Goal: Task Accomplishment & Management: Manage account settings

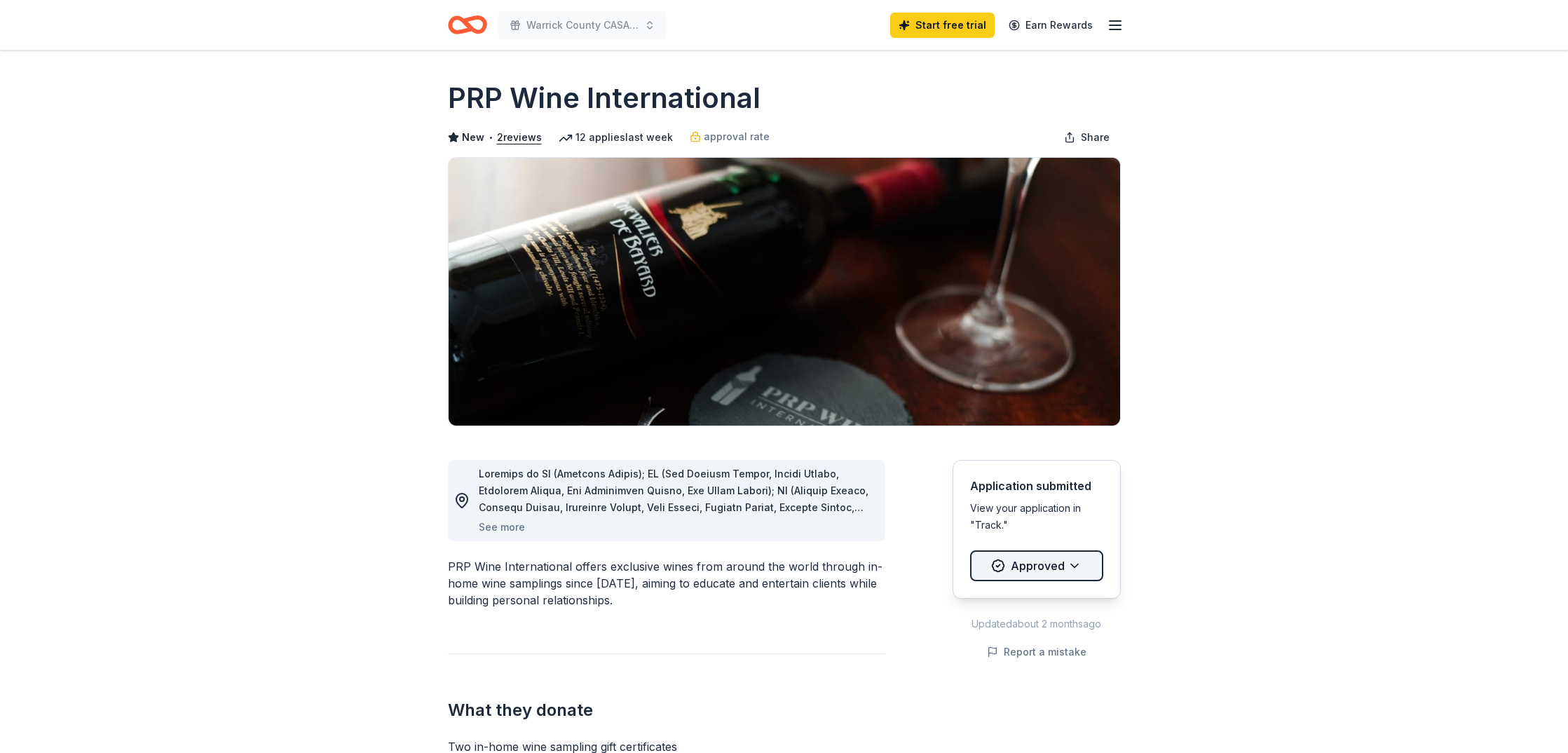
click at [1017, 563] on html "Warrick County CASA Holiday Gala Start free trial Earn Rewards Due [DATE] Share…" at bounding box center [784, 376] width 1568 height 753
click at [1164, 542] on html "Warrick County CASA Holiday Gala Start free trial Earn Rewards Due [DATE] Share…" at bounding box center [784, 376] width 1568 height 753
click at [504, 527] on button "See more" at bounding box center [501, 527] width 46 height 17
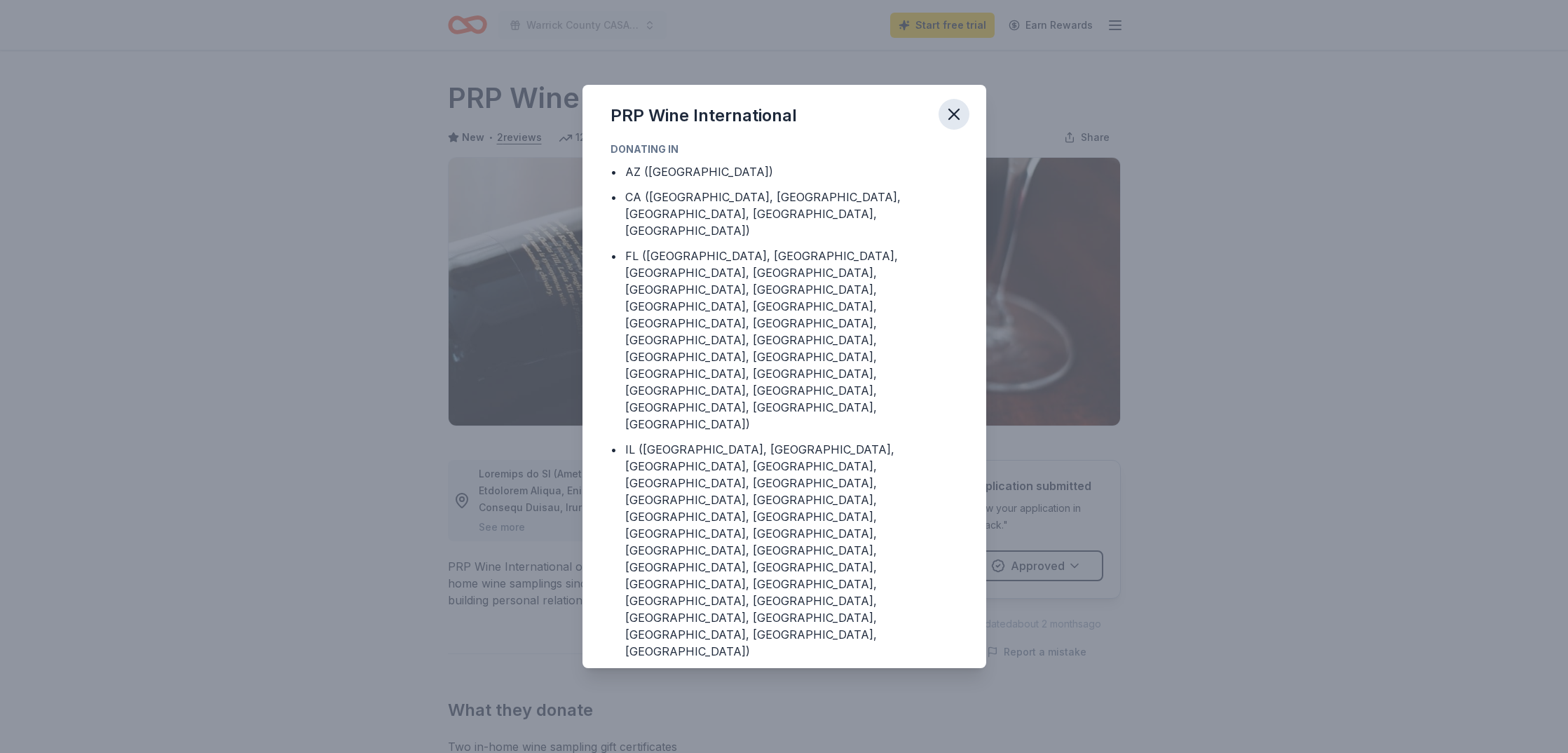
click at [954, 116] on icon "button" at bounding box center [953, 114] width 10 height 10
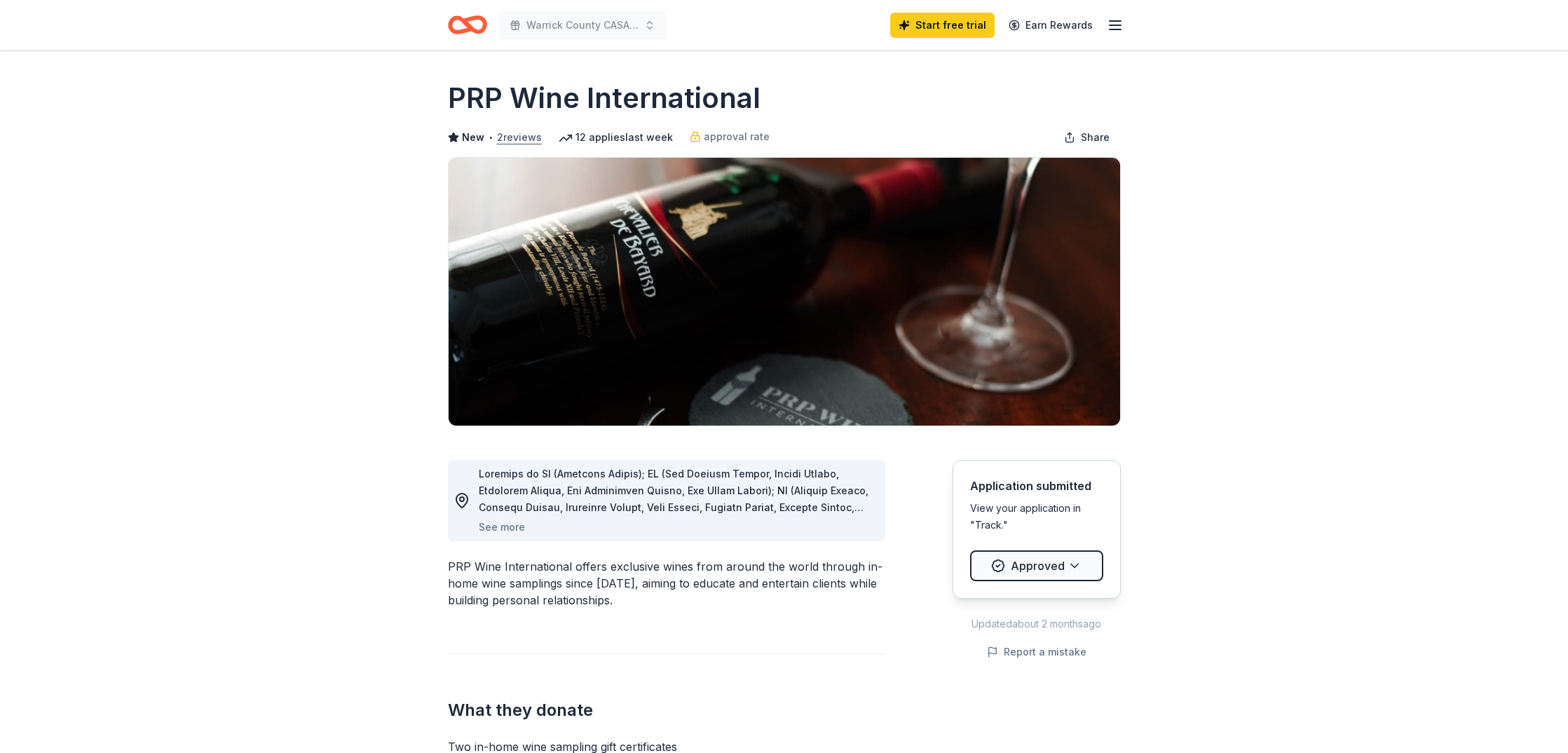
click at [509, 137] on button "2 reviews" at bounding box center [519, 137] width 45 height 17
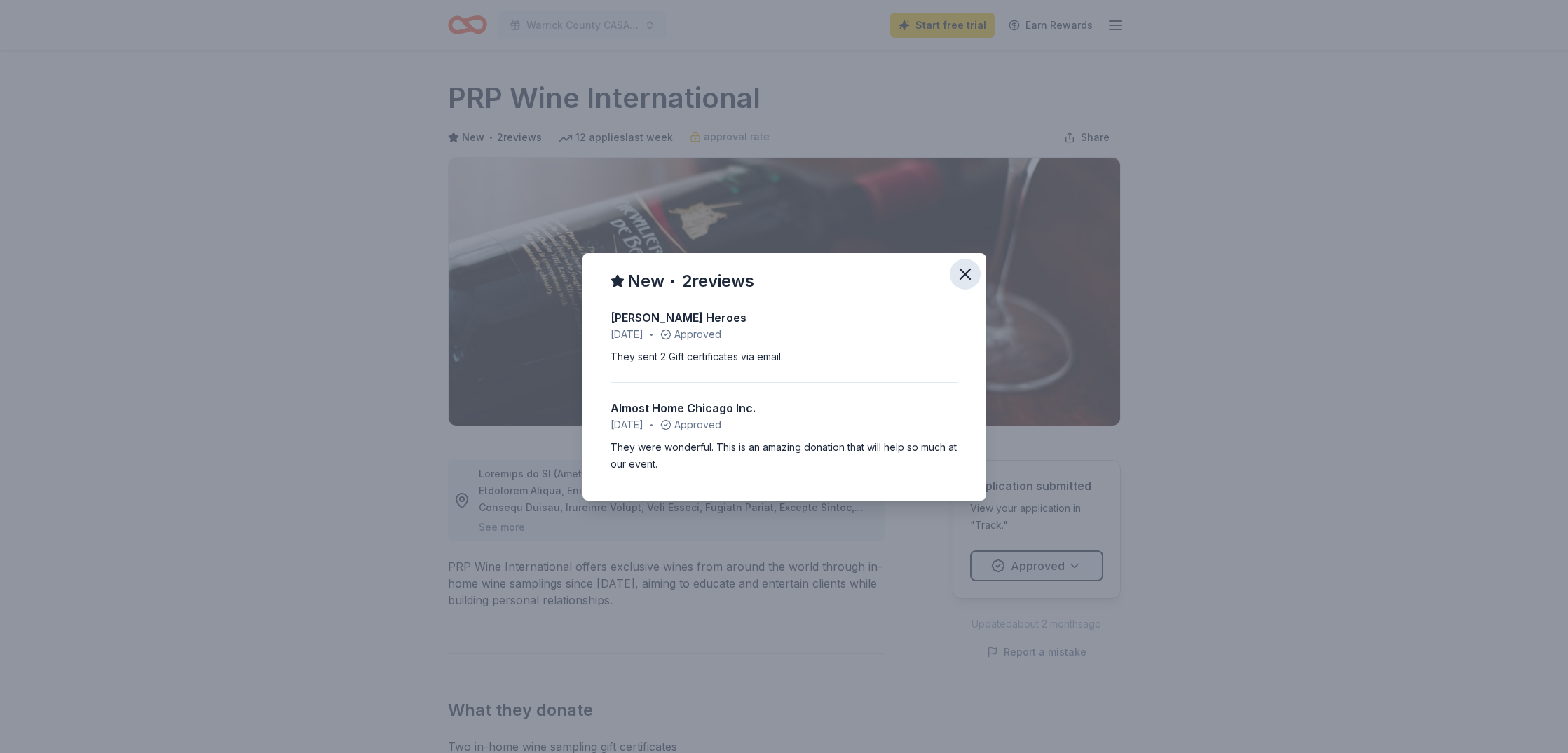
click at [971, 274] on icon "button" at bounding box center [965, 274] width 20 height 20
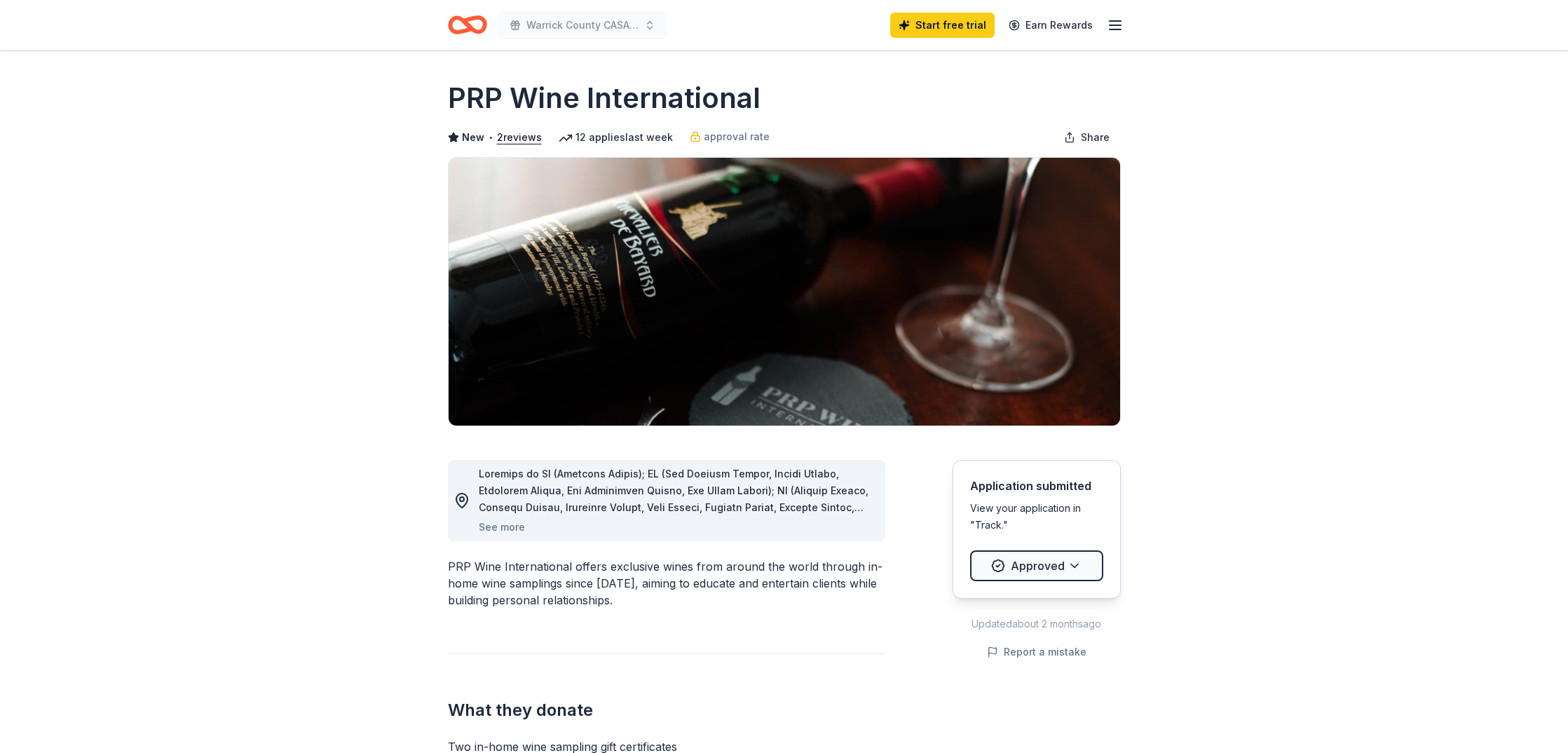
click at [1116, 22] on icon "button" at bounding box center [1115, 25] width 17 height 17
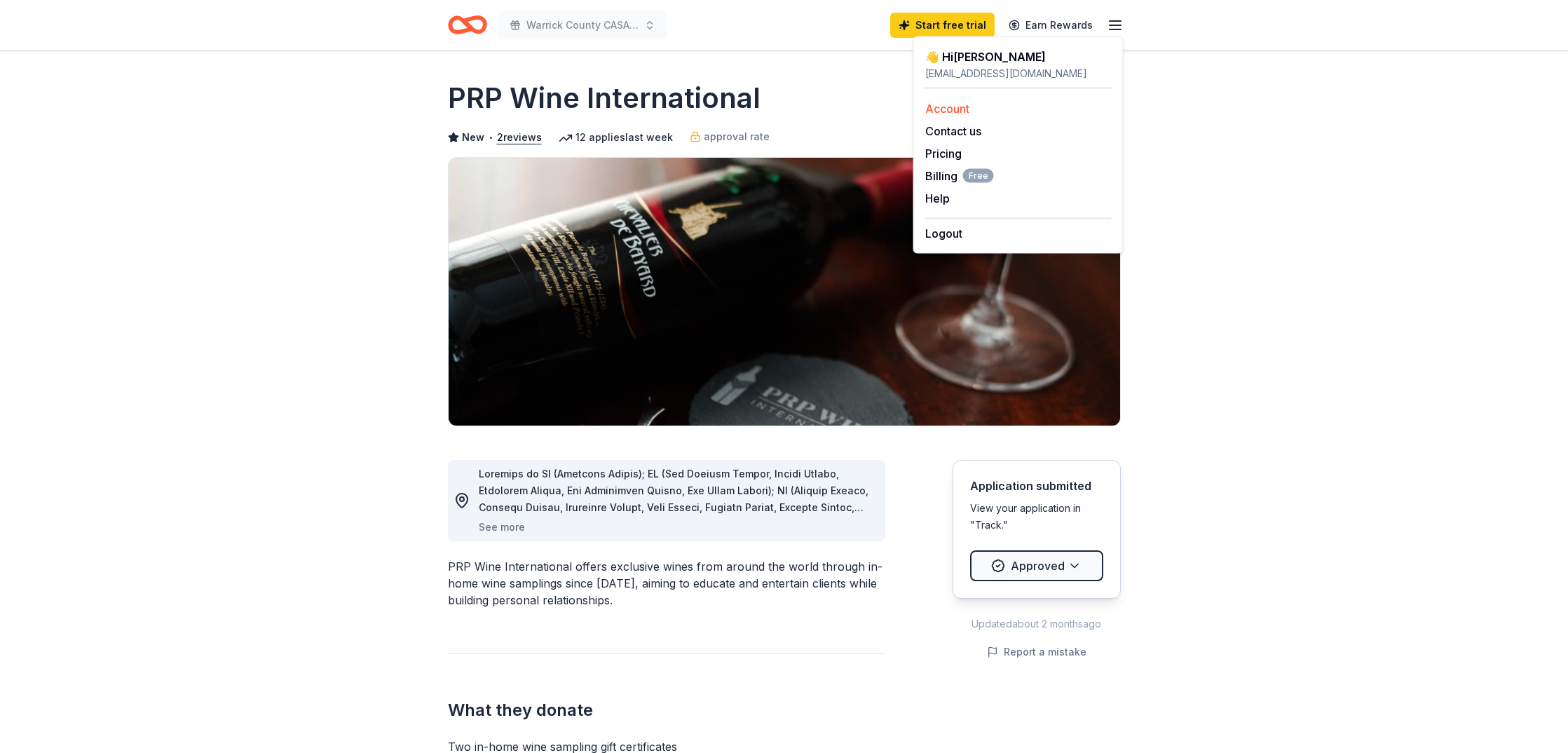
click at [966, 107] on link "Account" at bounding box center [947, 108] width 44 height 14
click at [960, 107] on link "Account" at bounding box center [947, 108] width 44 height 14
click at [947, 155] on link "Pricing" at bounding box center [944, 153] width 37 height 14
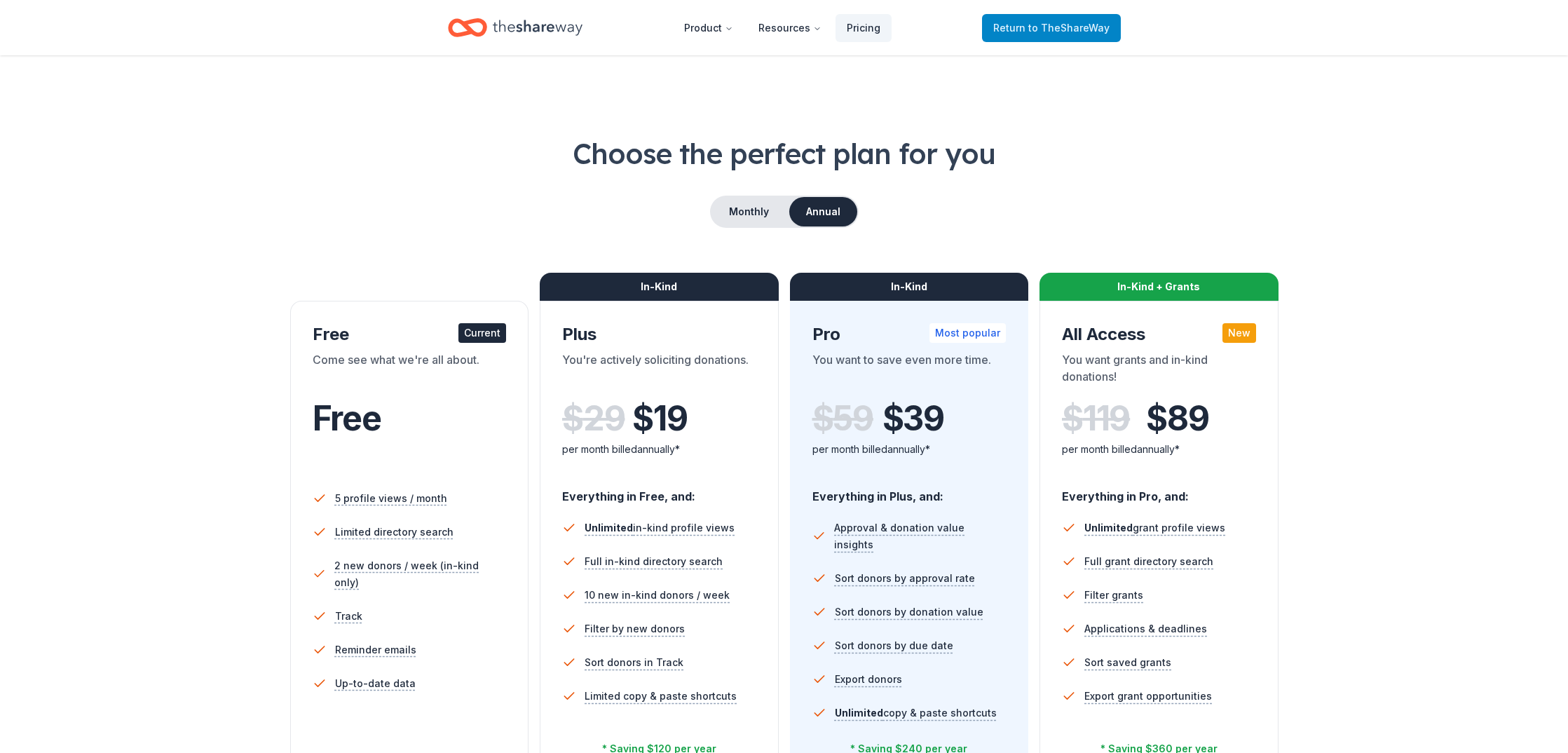
click at [1069, 24] on span "to TheShareWay" at bounding box center [1069, 28] width 81 height 12
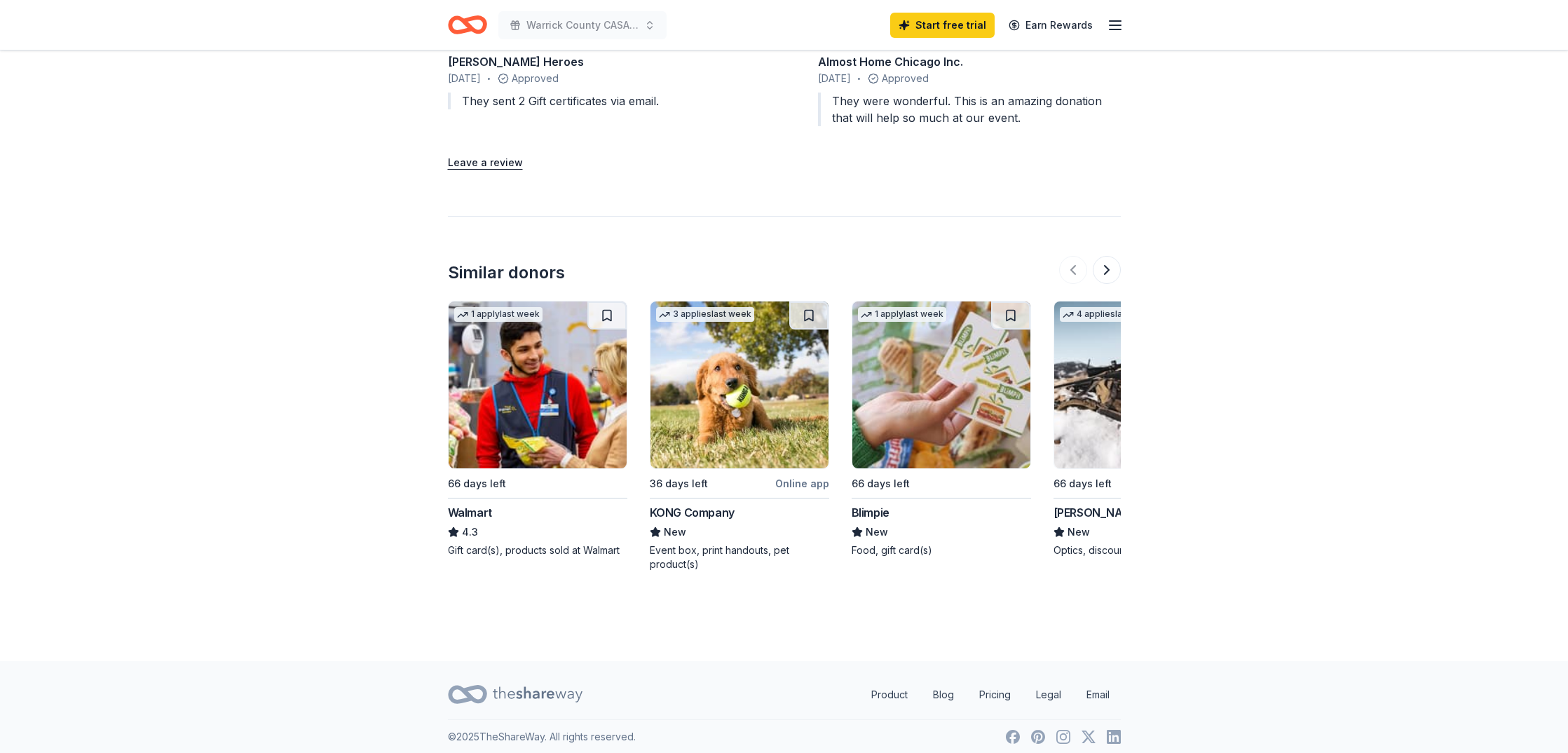
scroll to position [1396, 0]
click at [810, 483] on div "Online app" at bounding box center [802, 482] width 54 height 18
click at [523, 431] on img at bounding box center [537, 383] width 178 height 167
click at [1104, 270] on button at bounding box center [1106, 269] width 28 height 28
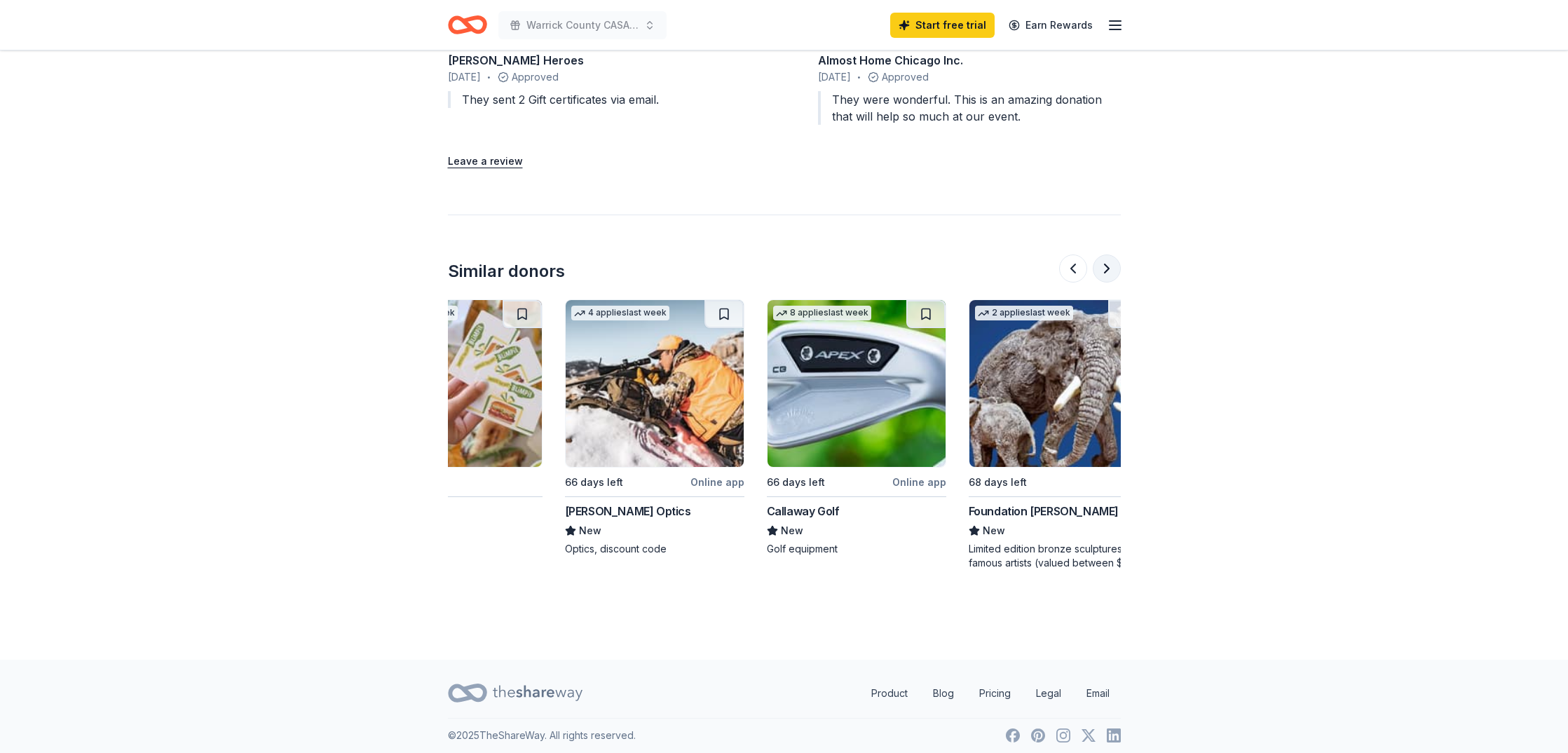
scroll to position [0, 606]
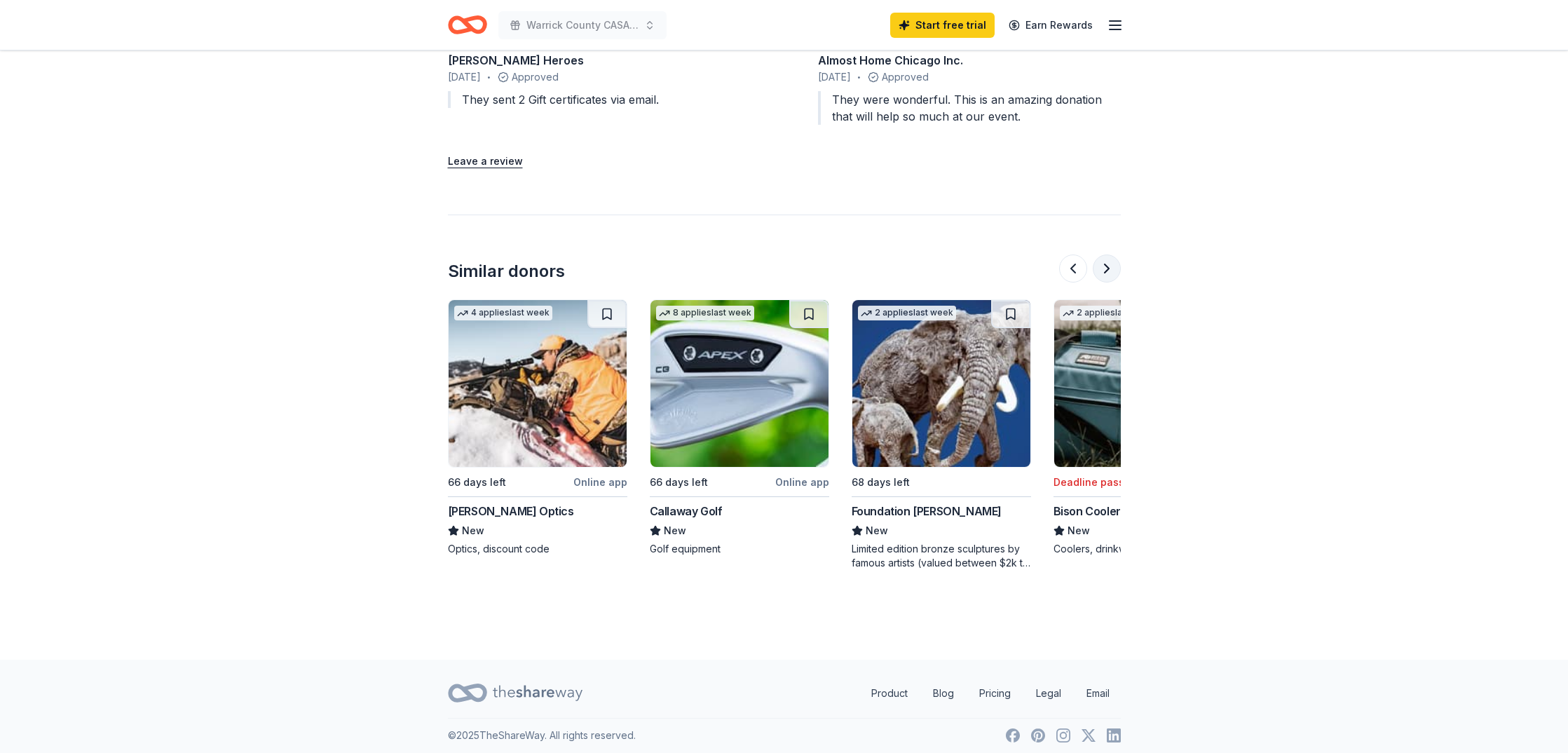
click at [1104, 270] on button at bounding box center [1106, 269] width 28 height 28
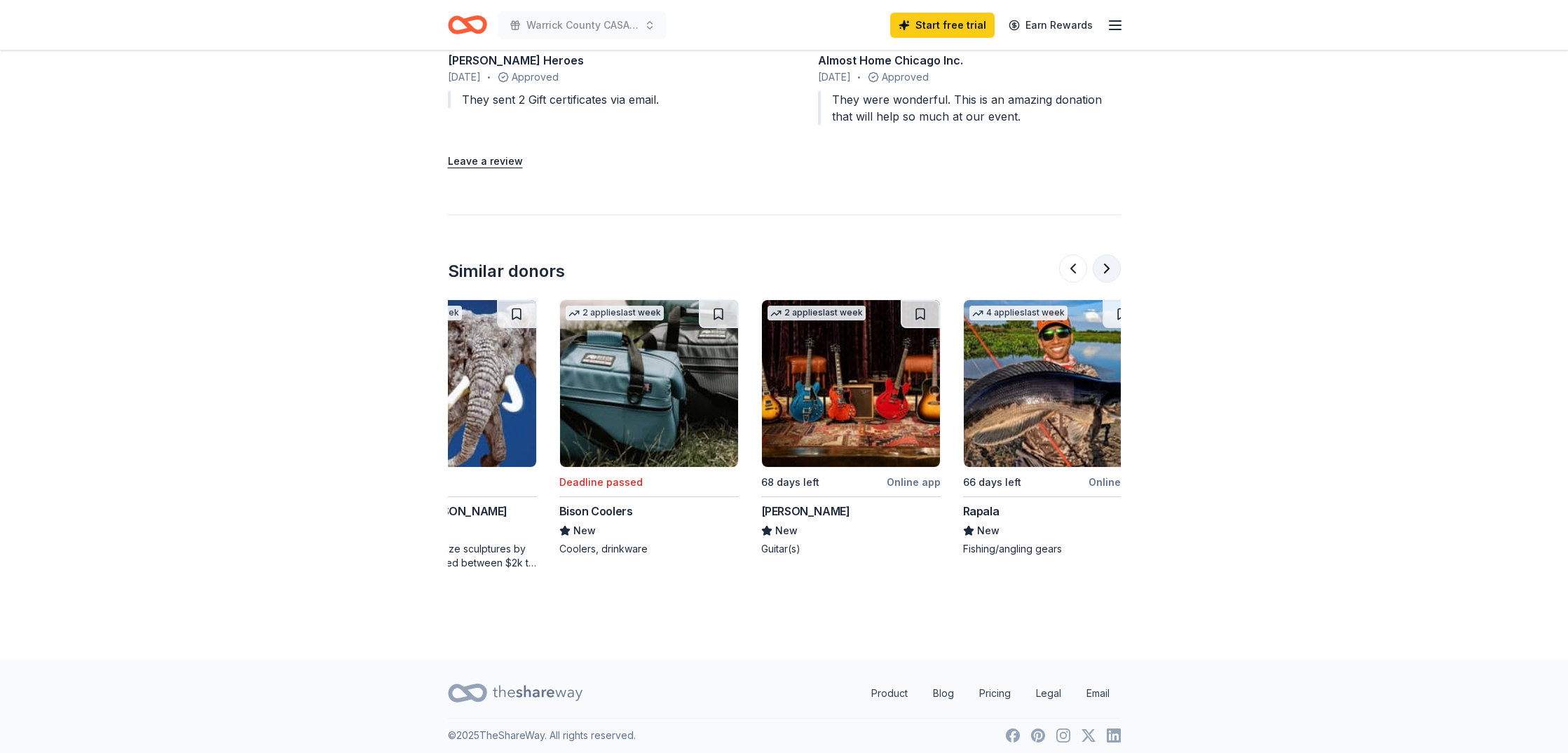
scroll to position [0, 1211]
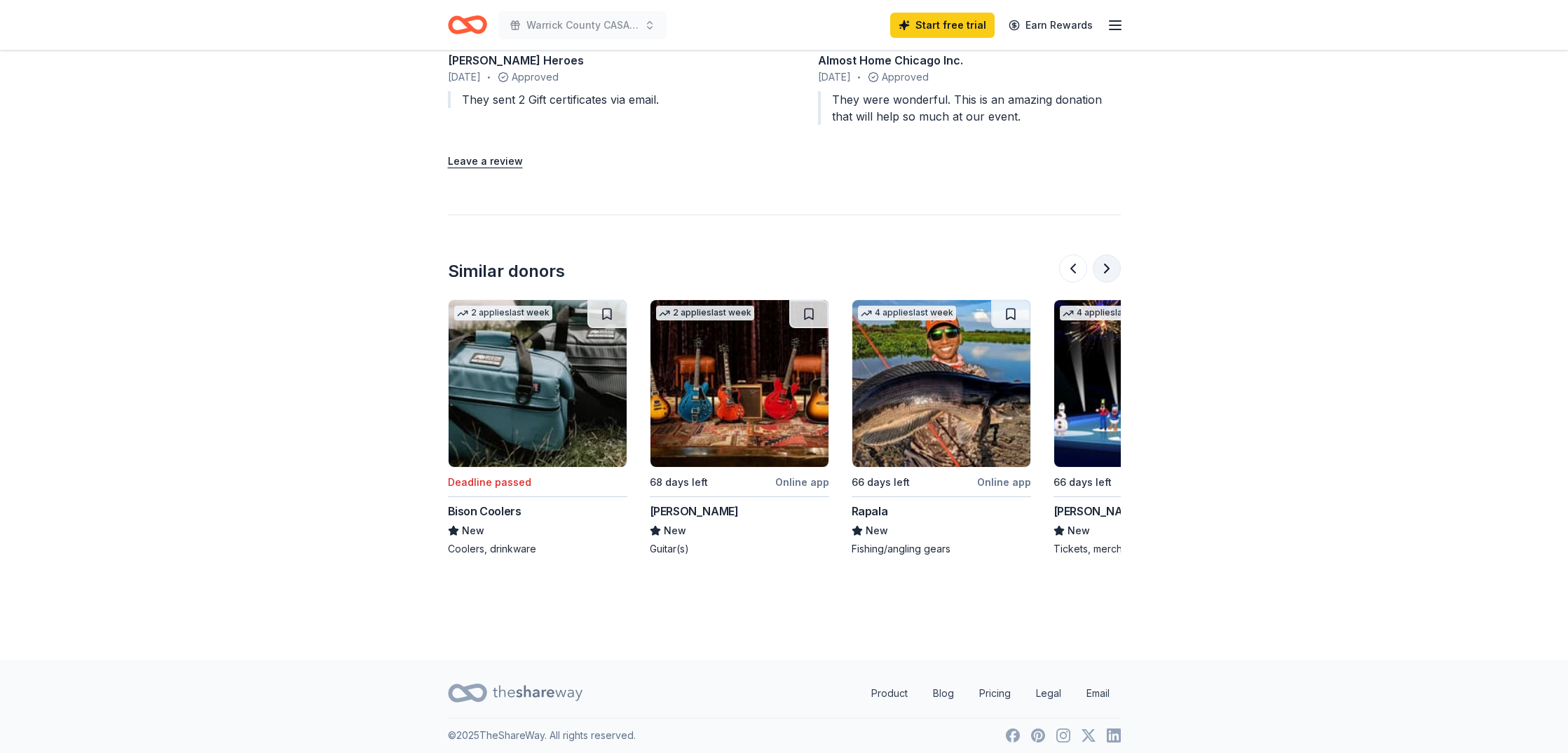
click at [1104, 270] on button at bounding box center [1106, 269] width 28 height 28
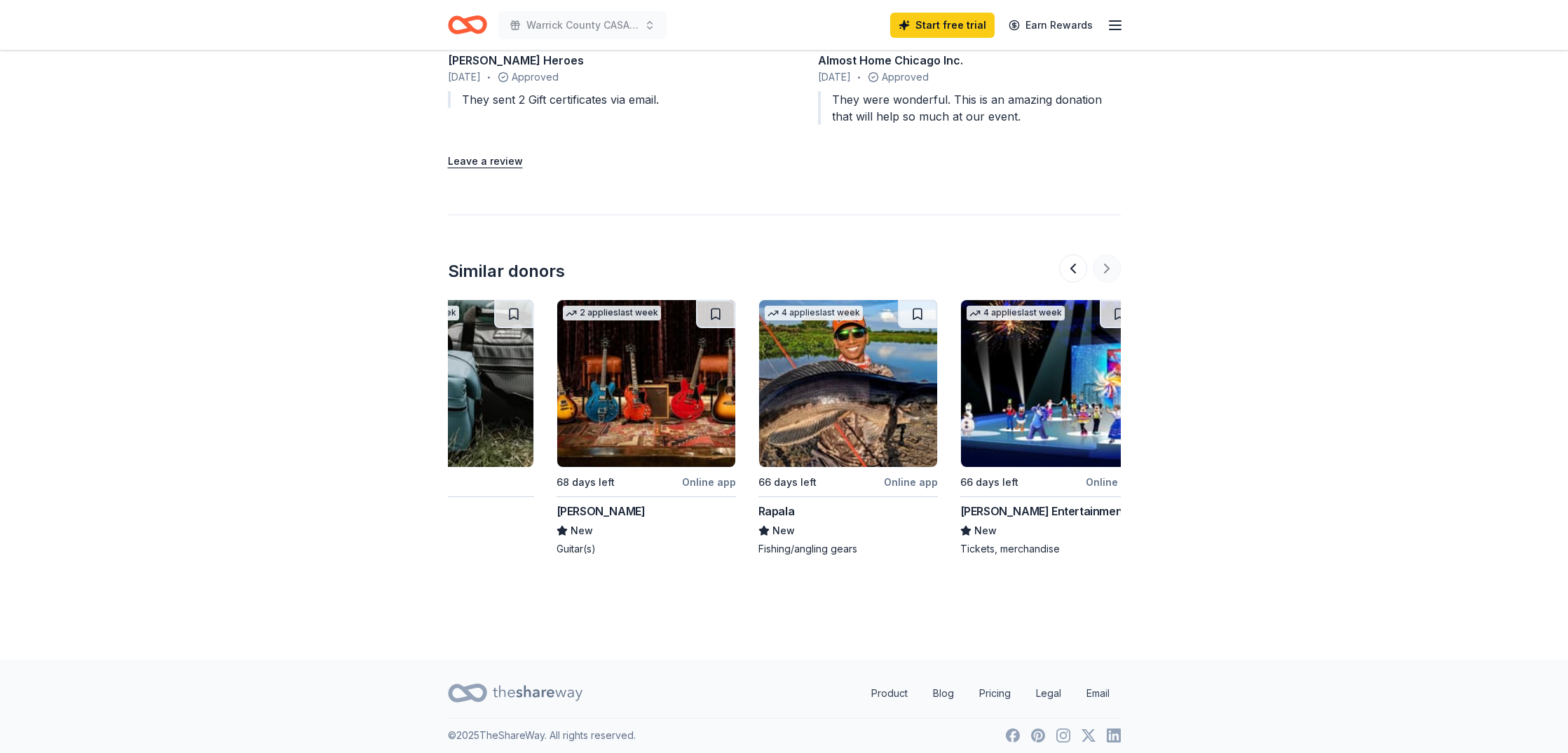
scroll to position [0, 1323]
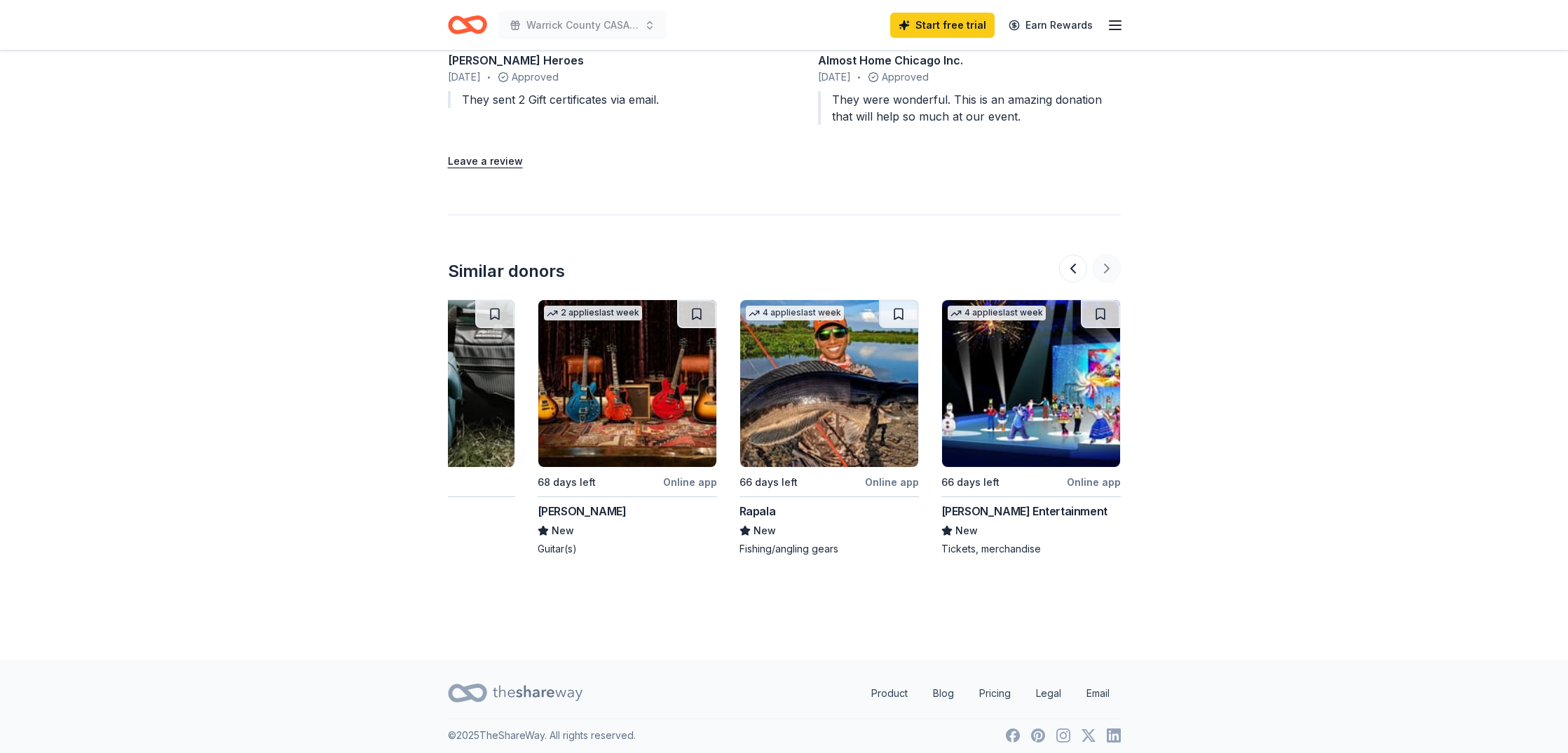
click at [1104, 270] on div at bounding box center [1090, 269] width 62 height 28
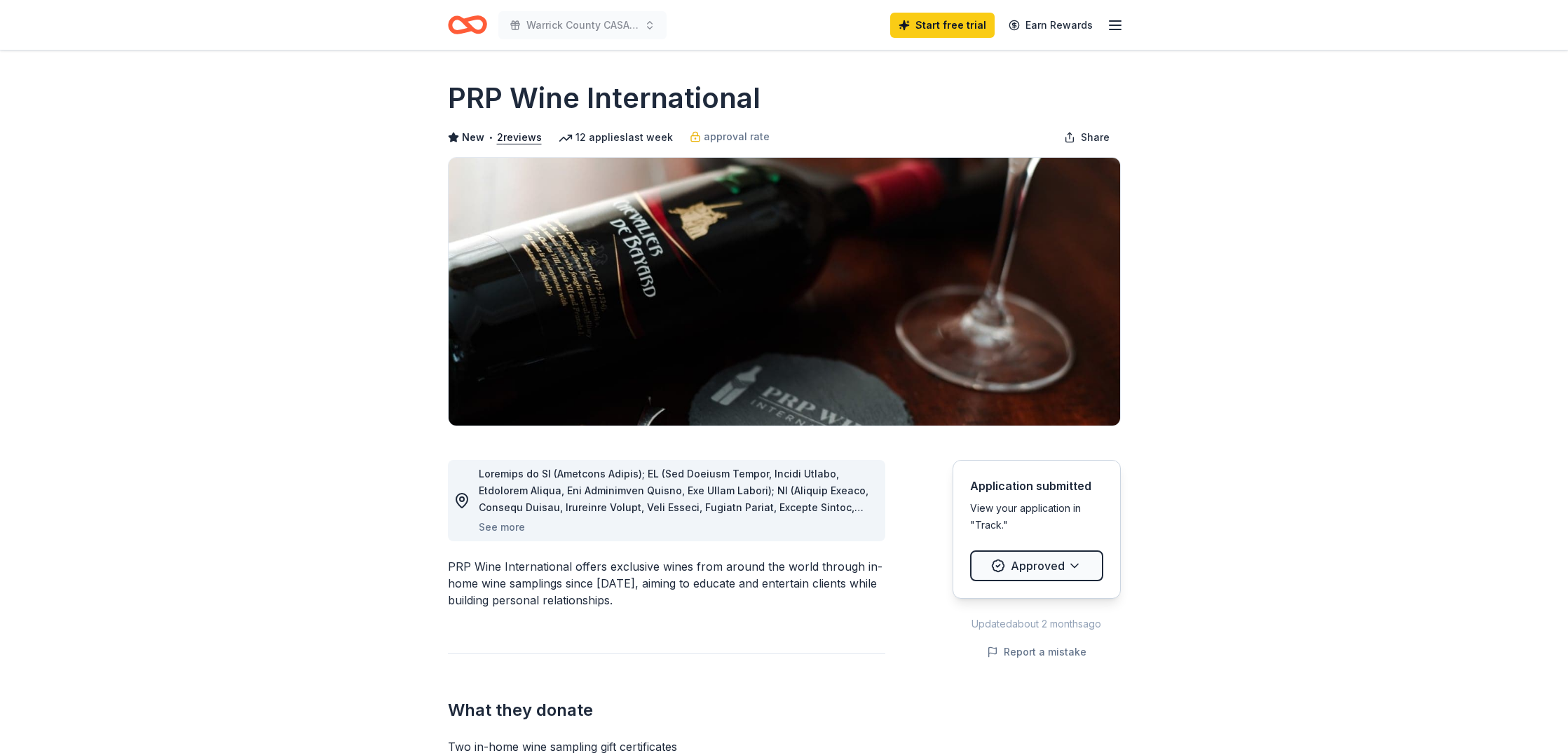
scroll to position [0, 0]
drag, startPoint x: 470, startPoint y: 21, endPoint x: 490, endPoint y: 18, distance: 20.2
click at [482, 19] on icon "Home" at bounding box center [467, 24] width 39 height 33
click at [1117, 26] on icon "button" at bounding box center [1115, 25] width 17 height 17
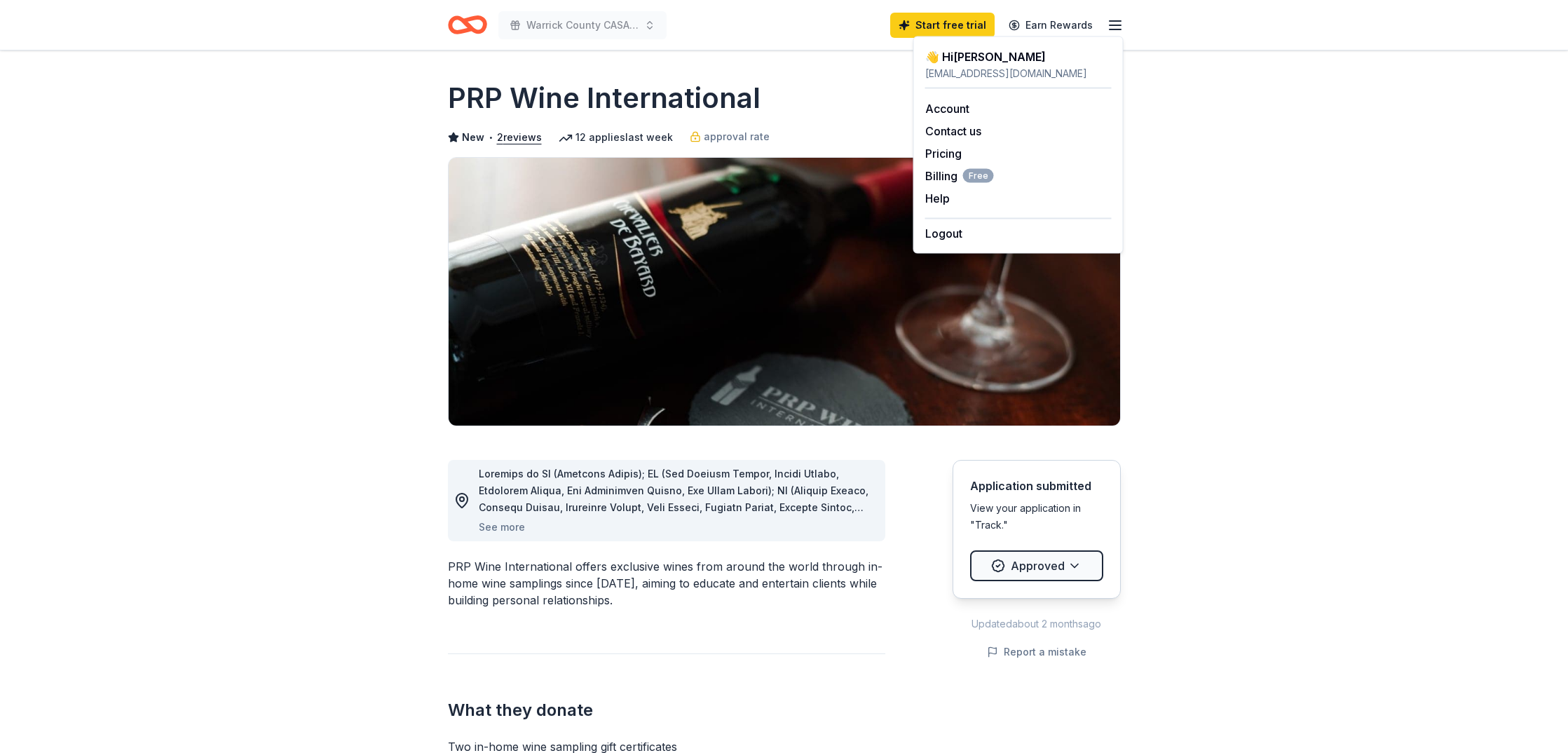
click at [963, 58] on div "👋 Hi Sarah" at bounding box center [1018, 57] width 186 height 17
click at [953, 110] on link "Account" at bounding box center [947, 108] width 44 height 14
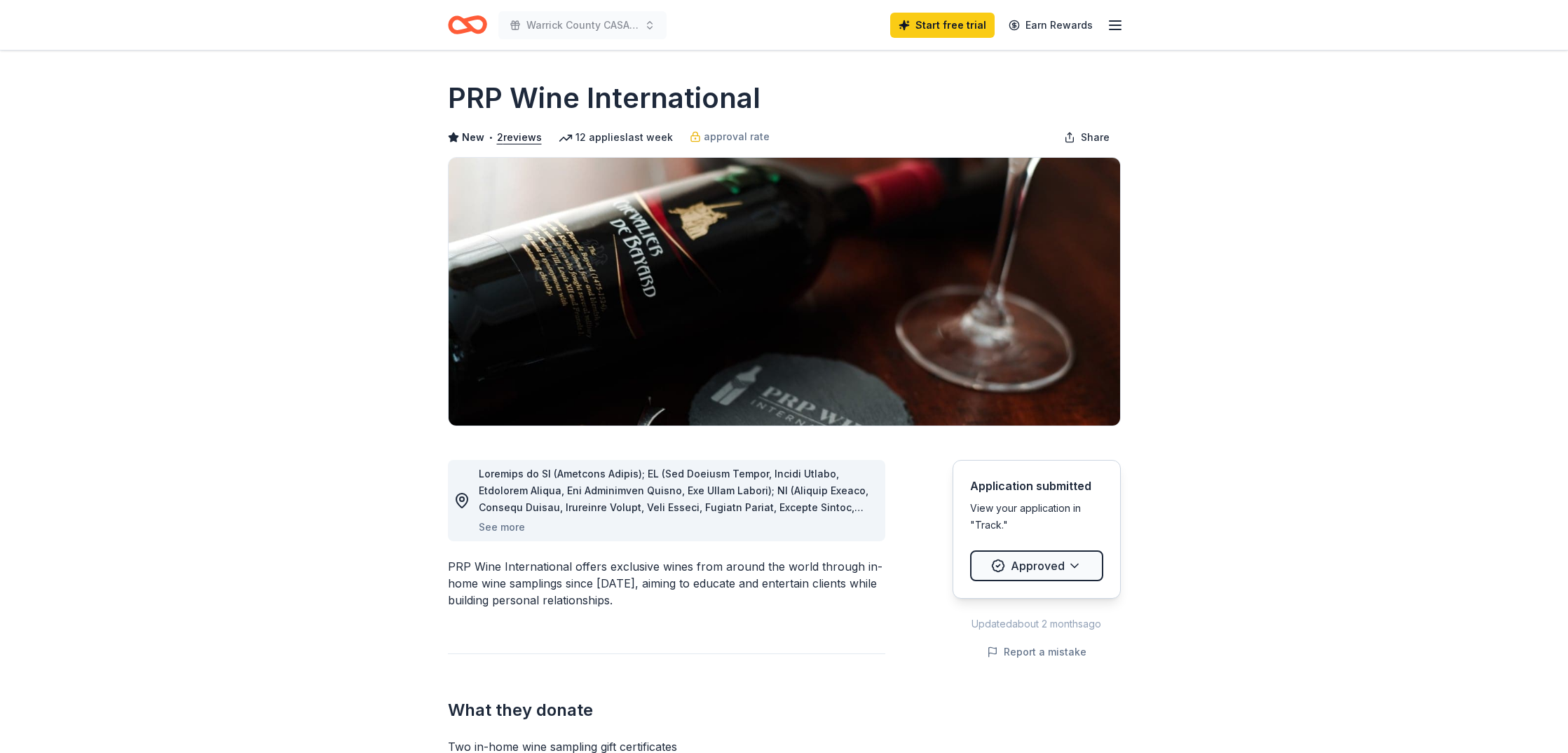
click at [1114, 26] on icon "button" at bounding box center [1115, 25] width 17 height 17
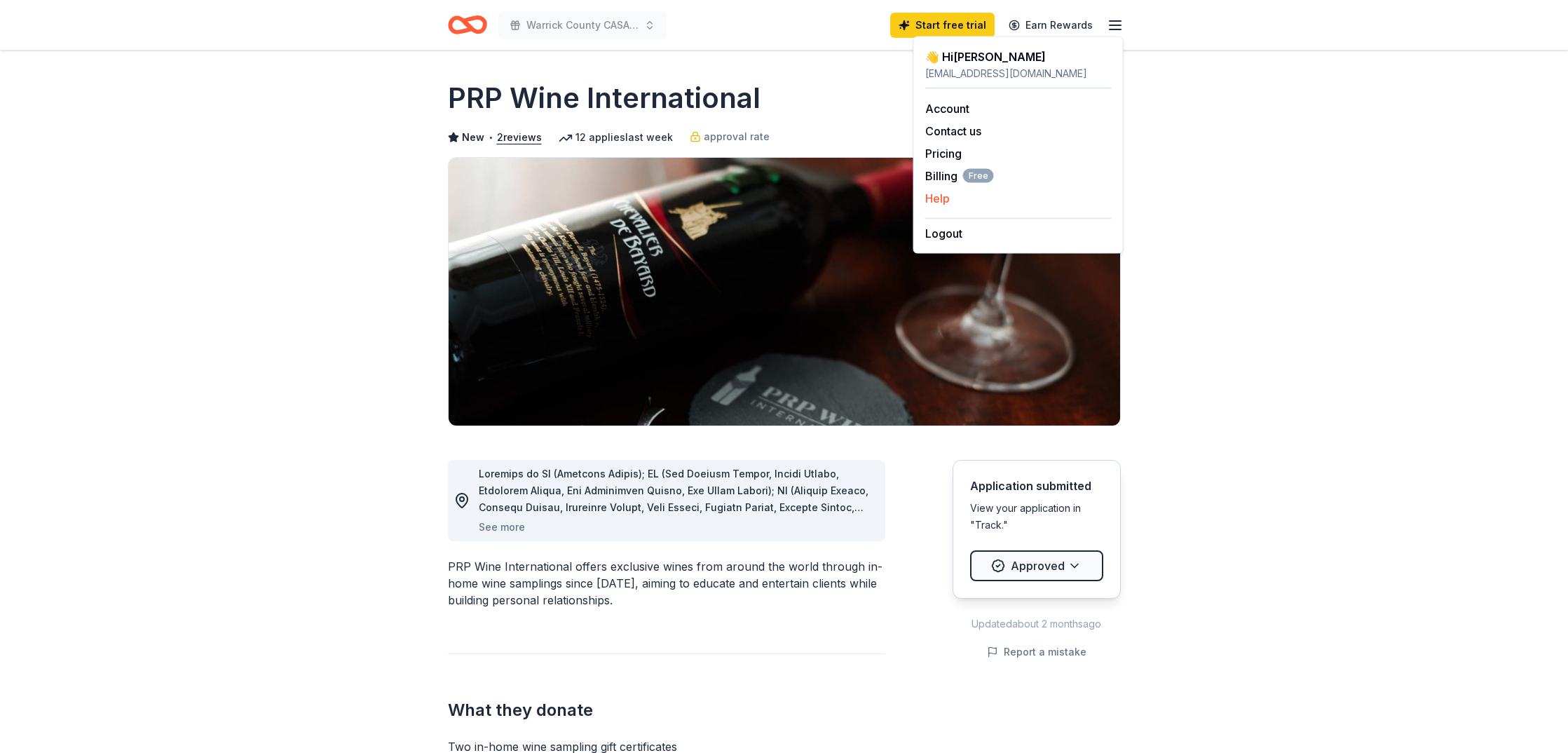
click at [945, 198] on button "Help" at bounding box center [937, 198] width 24 height 17
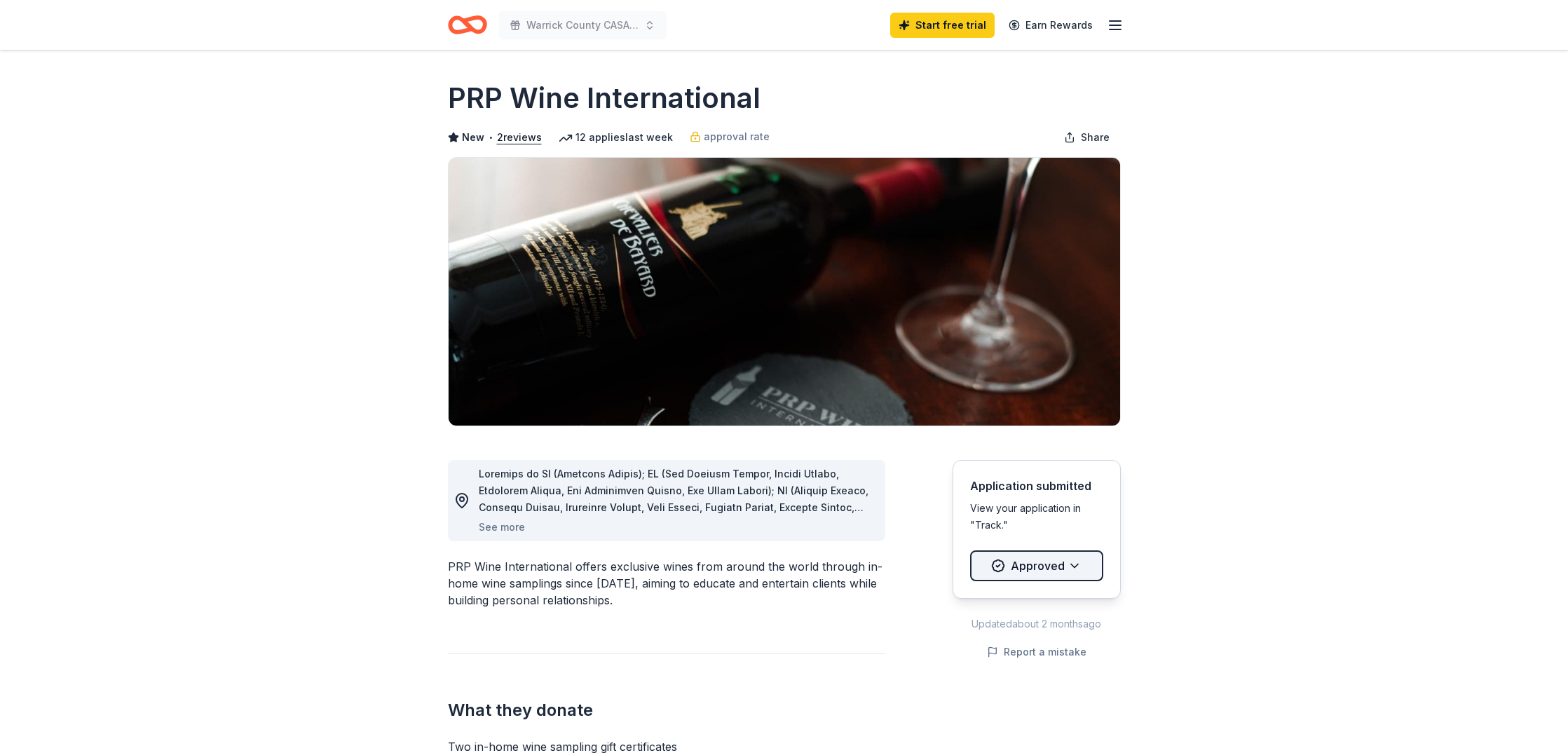
click at [1049, 565] on html "Warrick County CASA Holiday Gala Start free trial Earn Rewards Due in 89 days S…" at bounding box center [784, 376] width 1568 height 753
click at [1028, 601] on div "Update status..." at bounding box center [1020, 600] width 95 height 25
click at [1115, 25] on html "Warrick County CASA Holiday Gala Start free trial Earn Rewards Due in 89 days S…" at bounding box center [784, 376] width 1568 height 753
click at [1115, 25] on line "button" at bounding box center [1115, 25] width 11 height 0
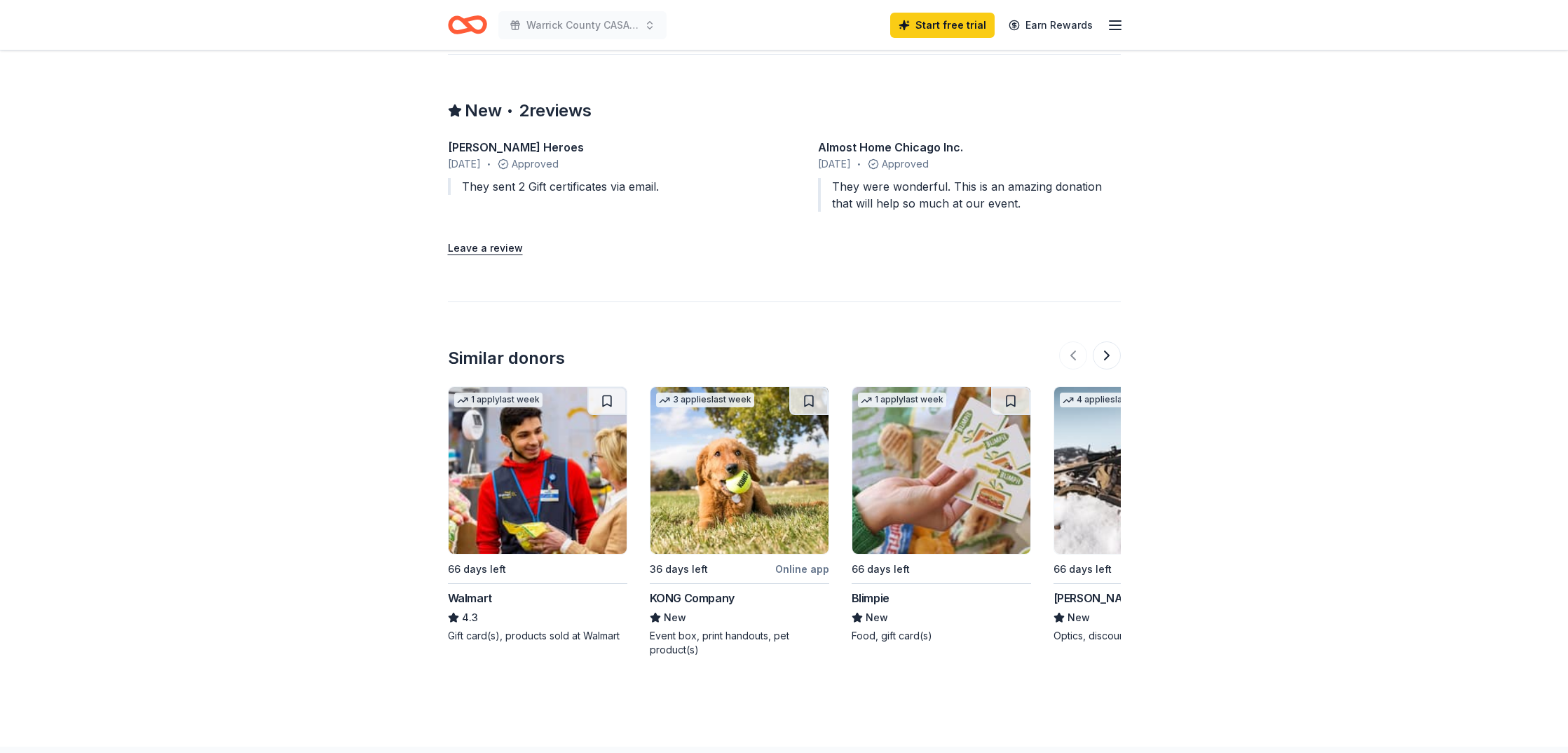
scroll to position [1309, 0]
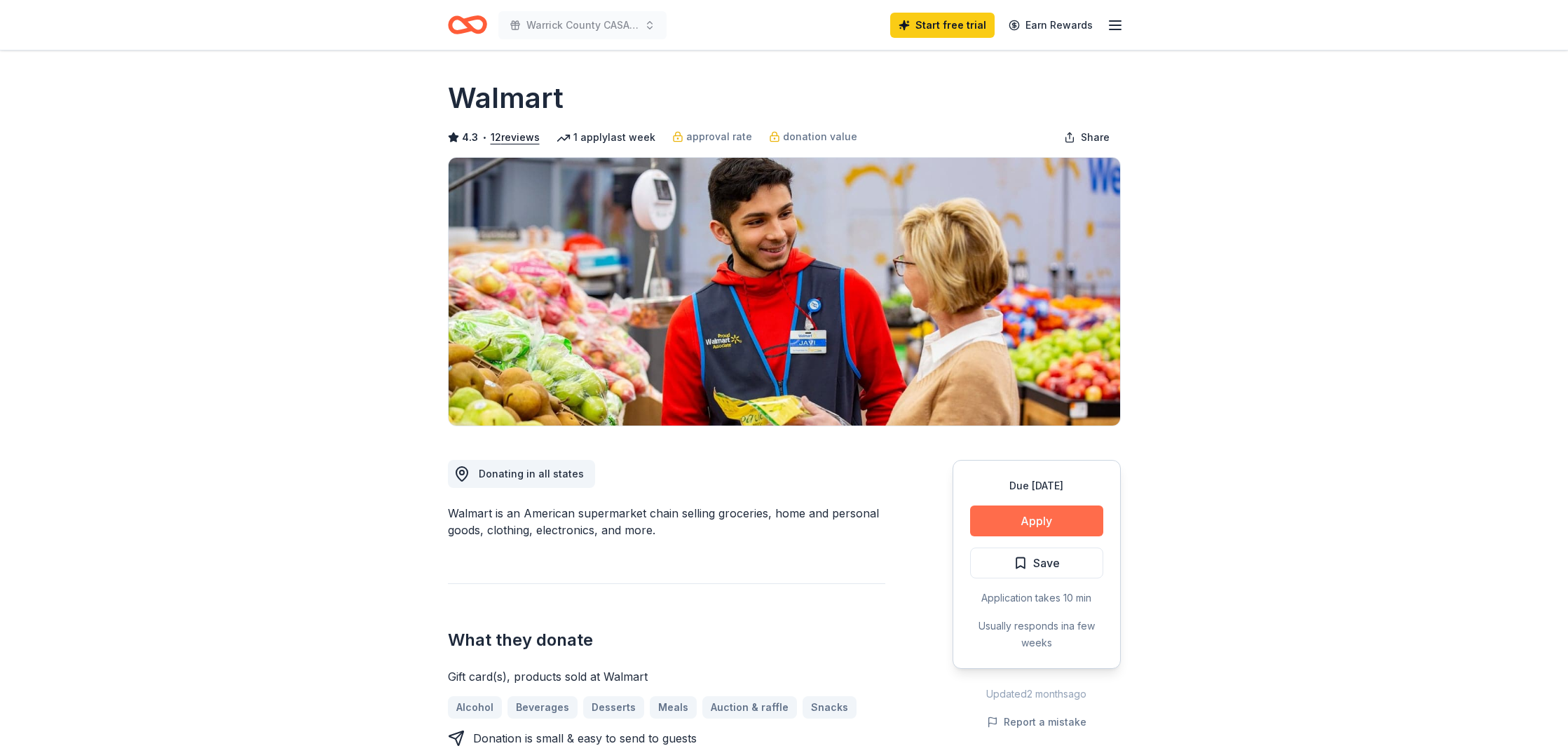
click at [1029, 520] on button "Apply" at bounding box center [1036, 520] width 133 height 31
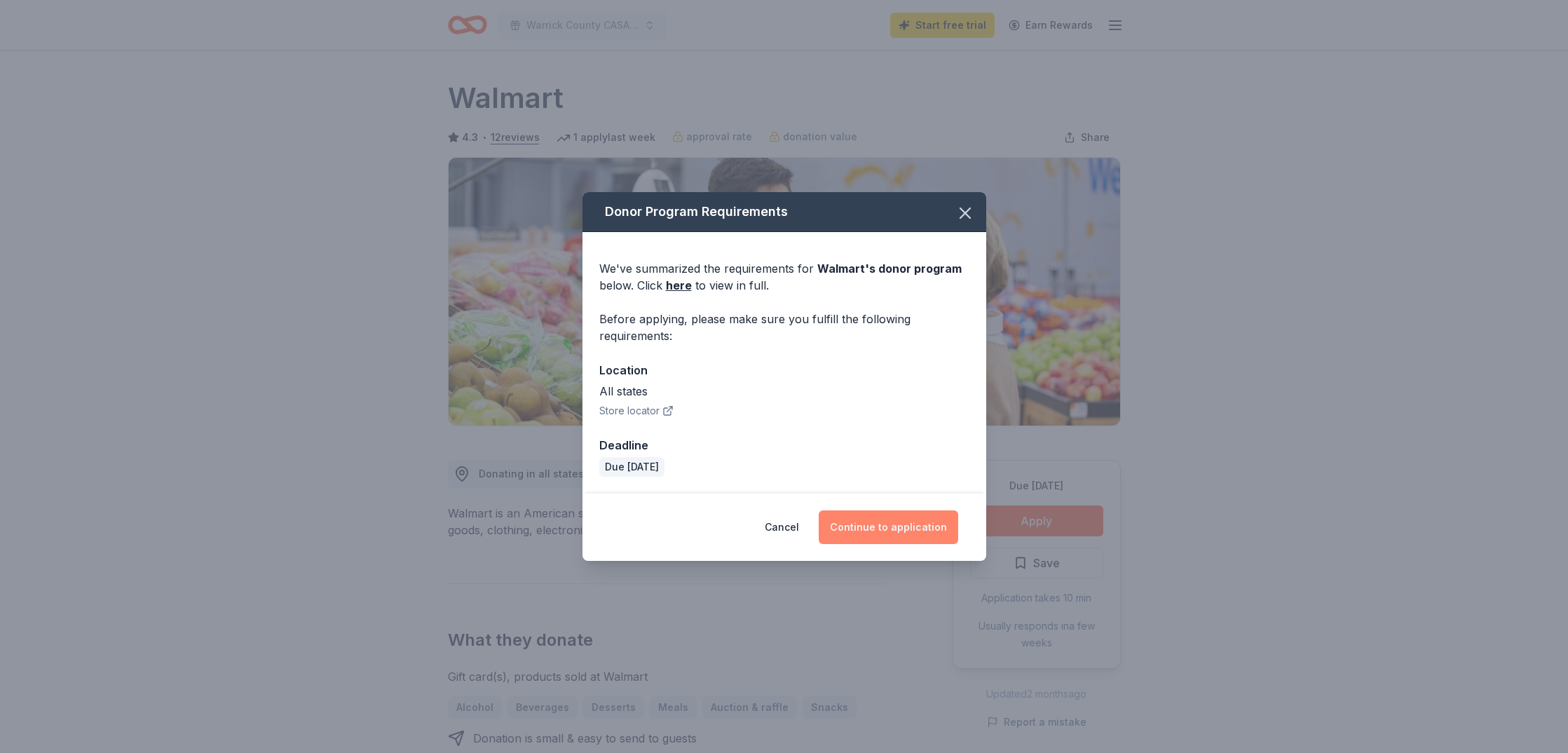
click at [882, 523] on button "Continue to application" at bounding box center [888, 527] width 139 height 34
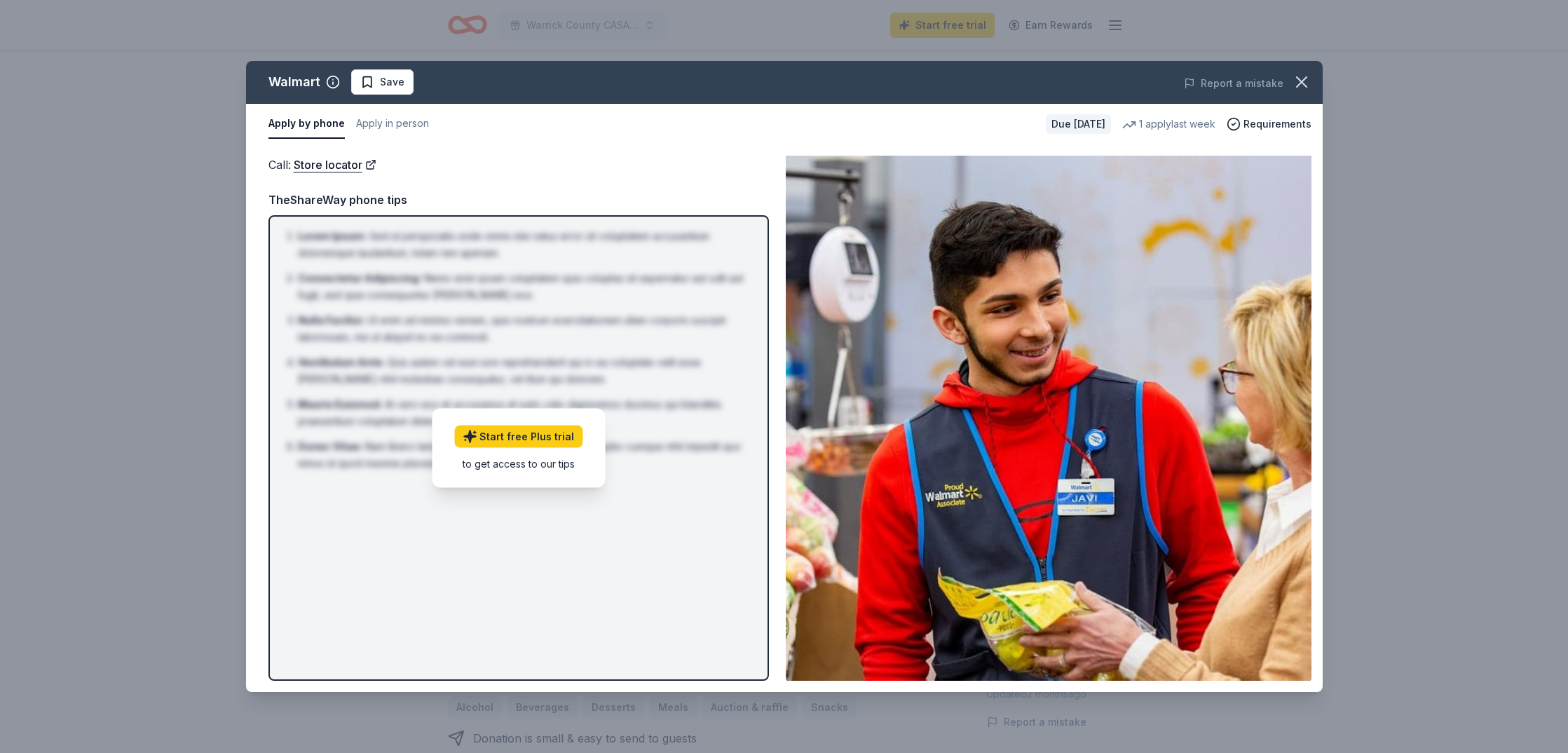
click at [643, 178] on div "Call : Store locator TheShareWay phone tips Lorem Ipsum : Sed ut perspiciatis u…" at bounding box center [519, 417] width 501 height 525
click at [401, 144] on div "Call : Store locator Call : Store locator TheShareWay phone tips Lorem Ipsum : …" at bounding box center [784, 418] width 1076 height 548
click at [342, 166] on link "Store locator" at bounding box center [335, 164] width 82 height 18
